Goal: Transaction & Acquisition: Subscribe to service/newsletter

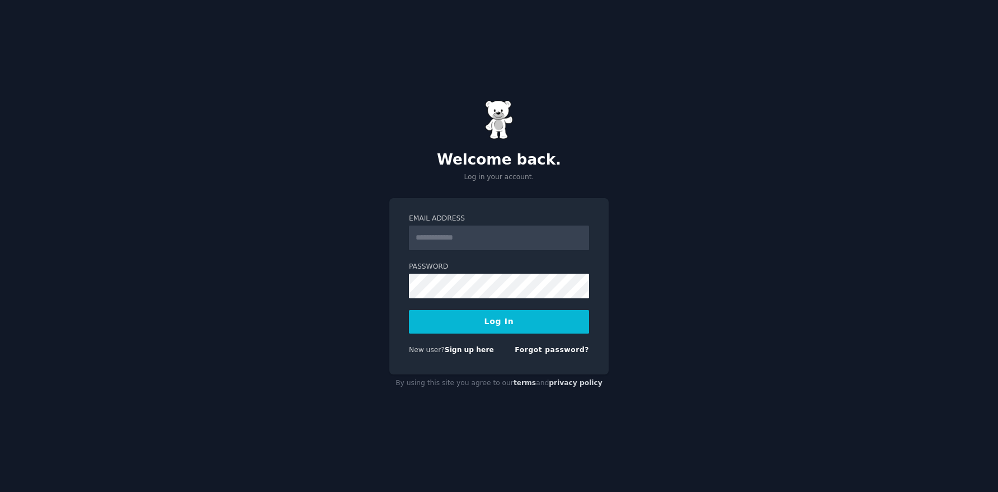
click at [491, 234] on input "Email Address" at bounding box center [499, 237] width 180 height 25
type input "**********"
click at [483, 328] on button "Log In" at bounding box center [499, 322] width 180 height 24
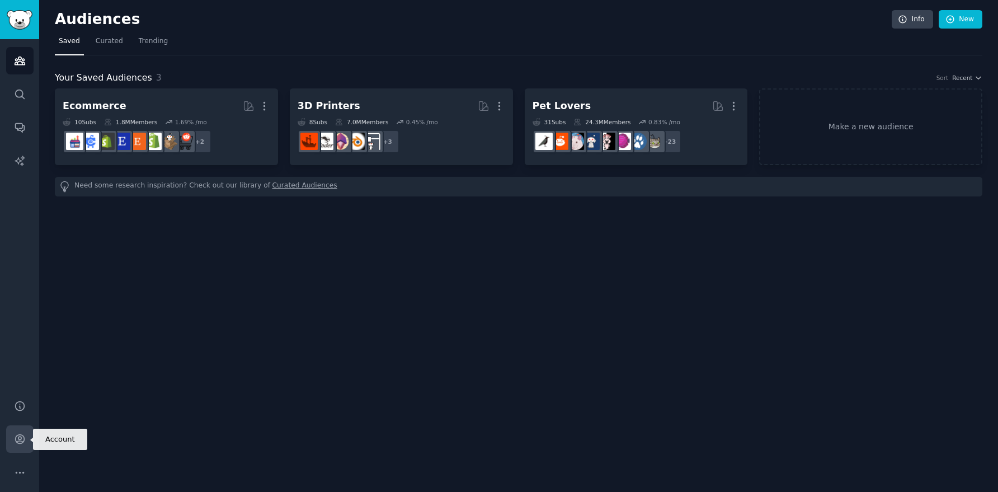
click at [20, 435] on icon "Sidebar" at bounding box center [19, 439] width 9 height 9
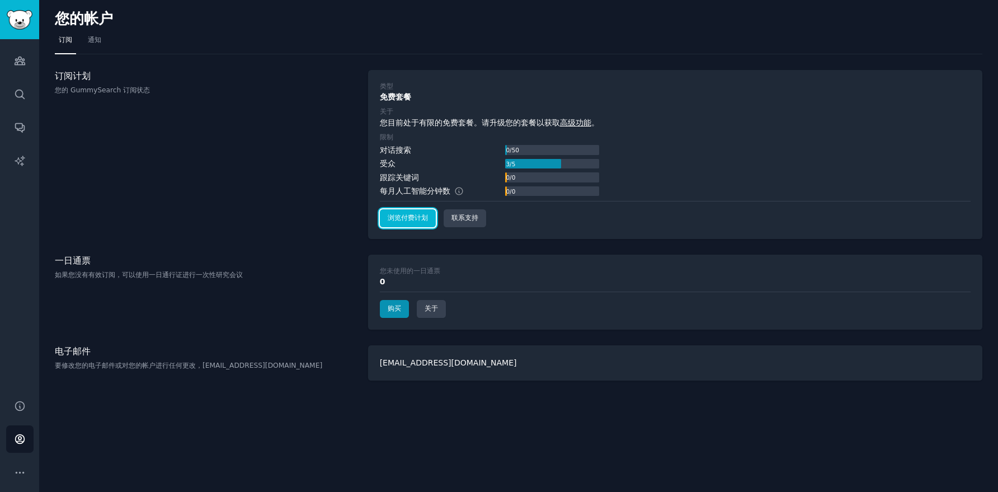
click at [412, 221] on font "浏览付费计划" at bounding box center [408, 218] width 40 height 8
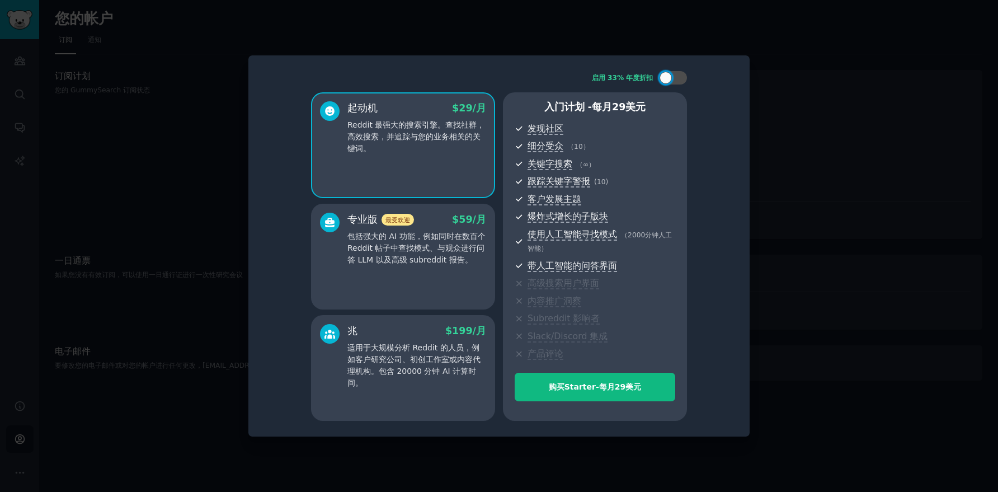
click at [778, 94] on div at bounding box center [499, 246] width 998 height 492
